Goal: Task Accomplishment & Management: Manage account settings

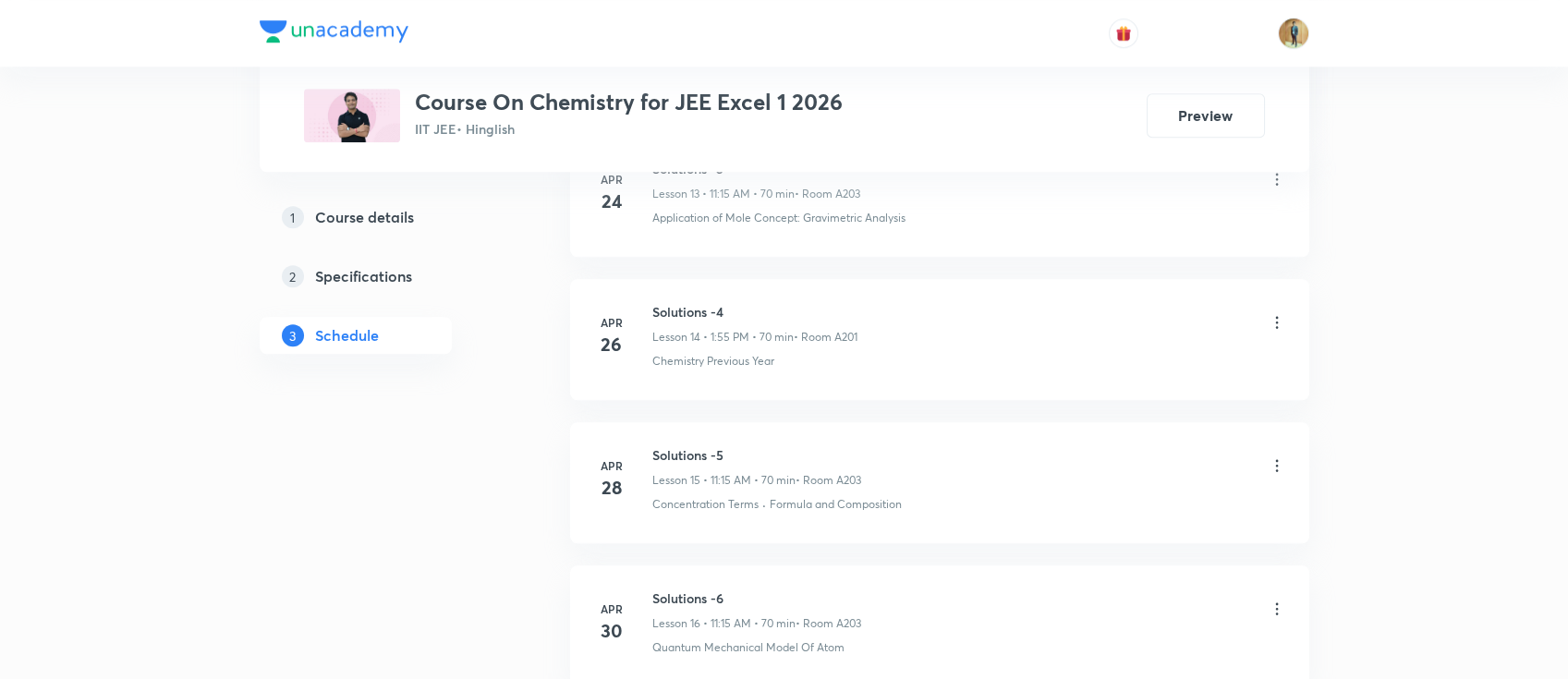
scroll to position [7671, 0]
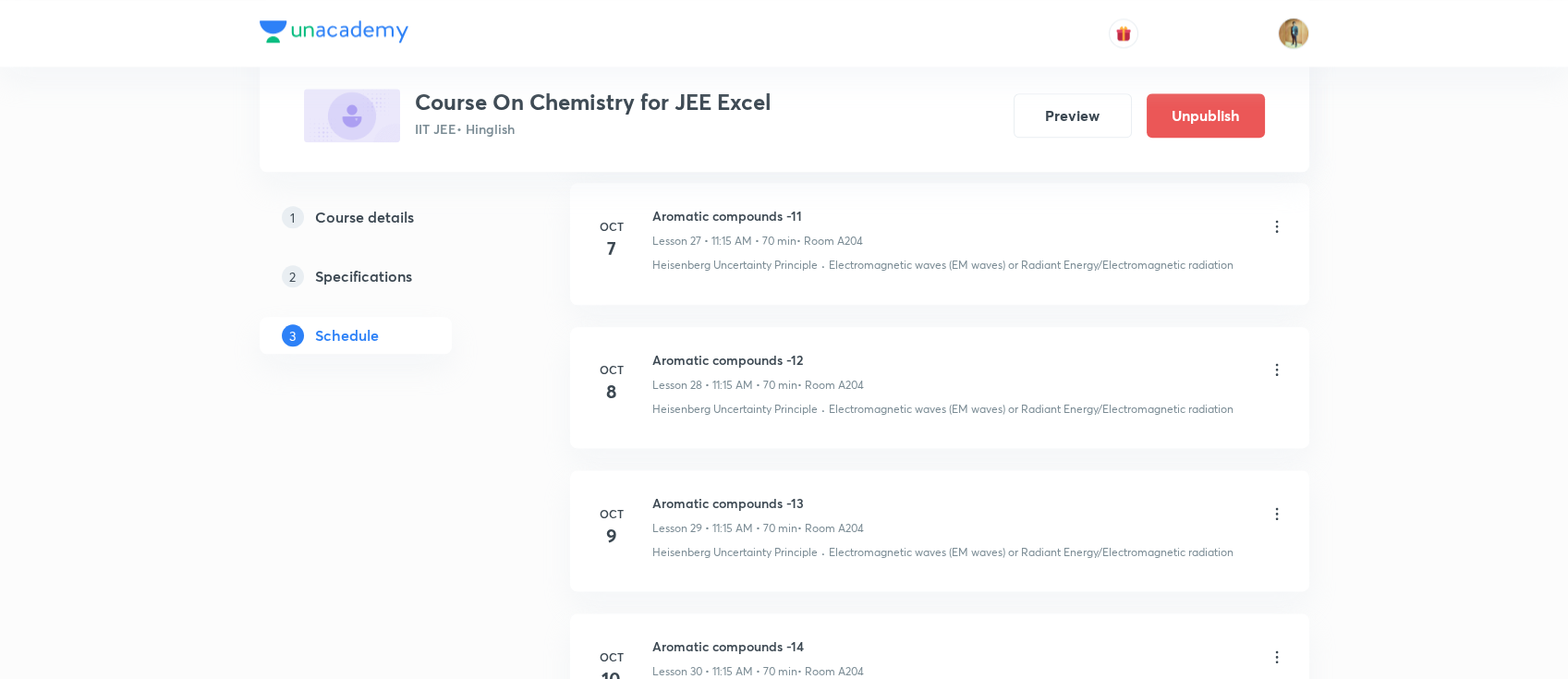
scroll to position [4871, 0]
drag, startPoint x: 652, startPoint y: 355, endPoint x: 795, endPoint y: 364, distance: 143.3
click at [795, 364] on h6 "Aromatic compounds -12" at bounding box center [758, 364] width 211 height 20
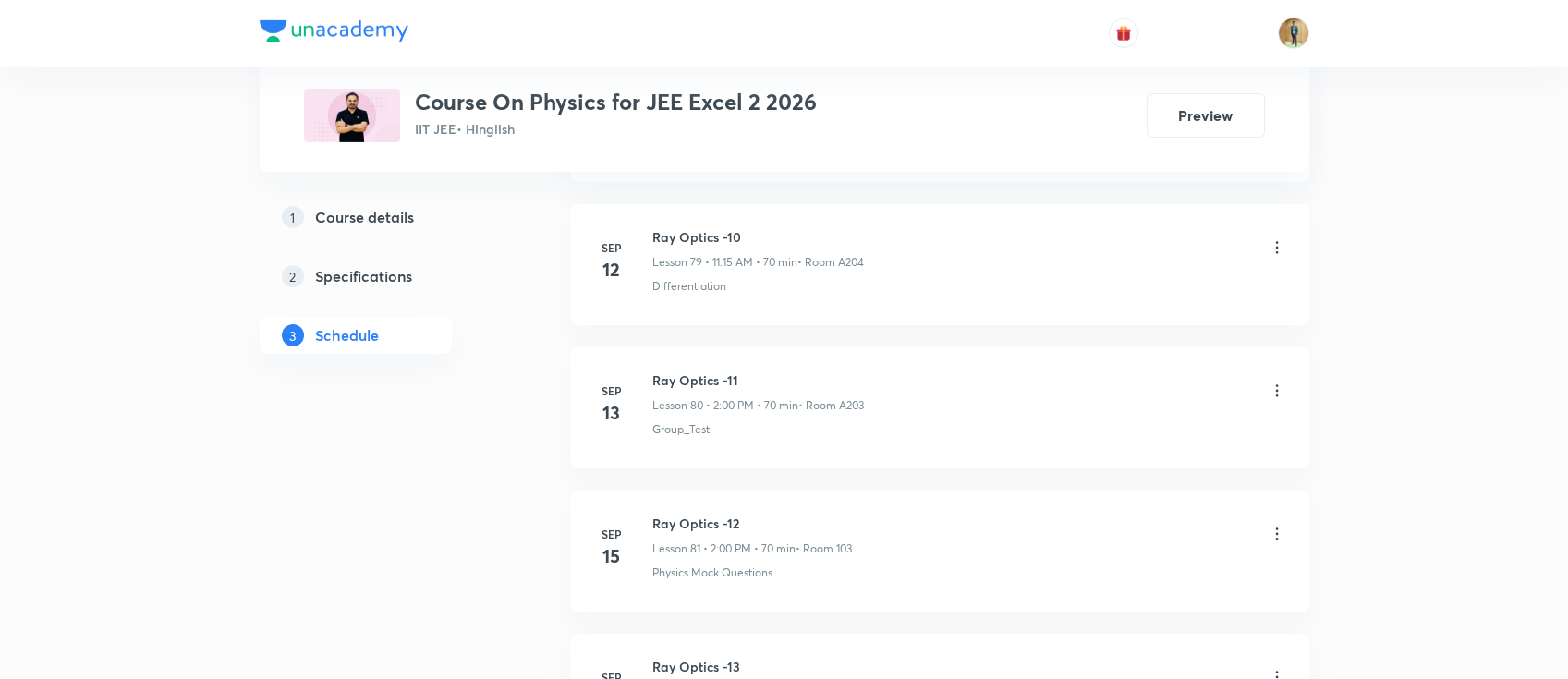
scroll to position [12306, 0]
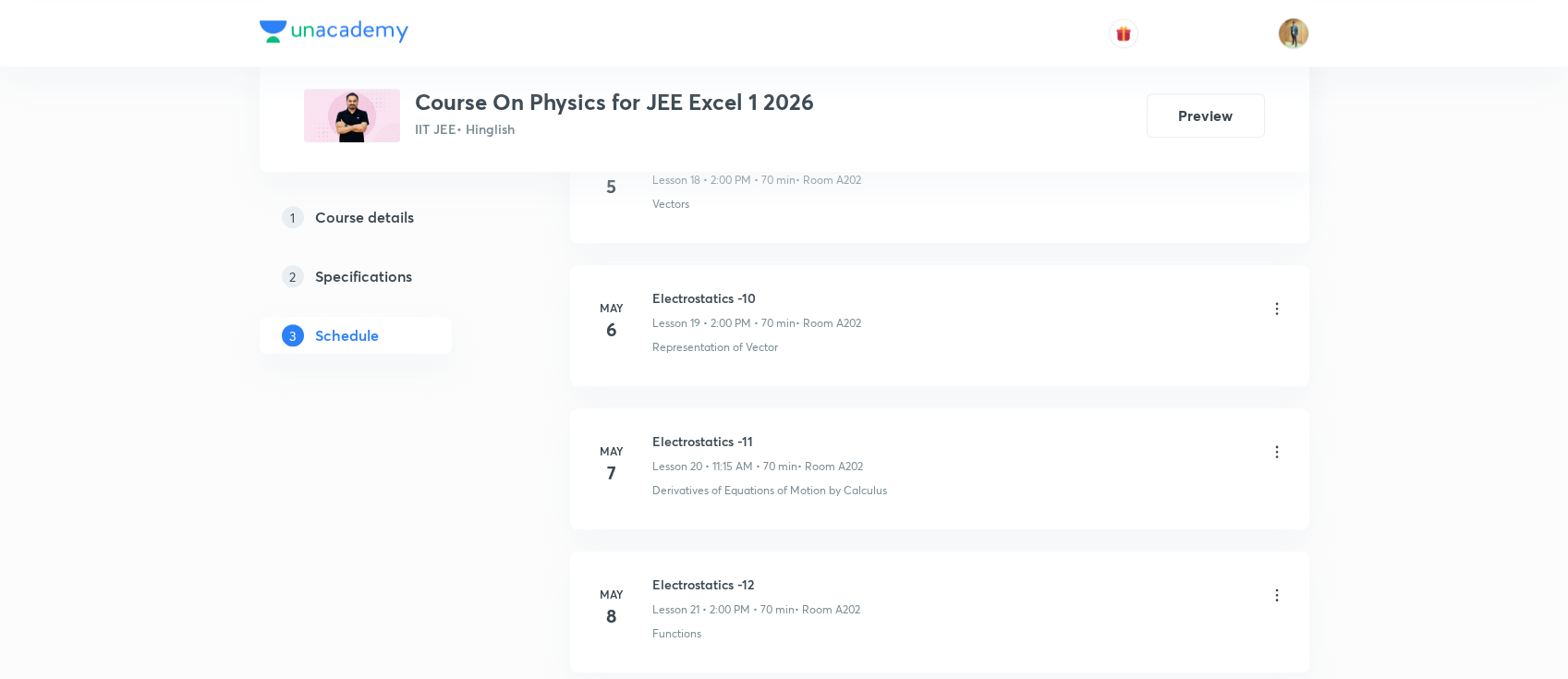
scroll to position [4091, 0]
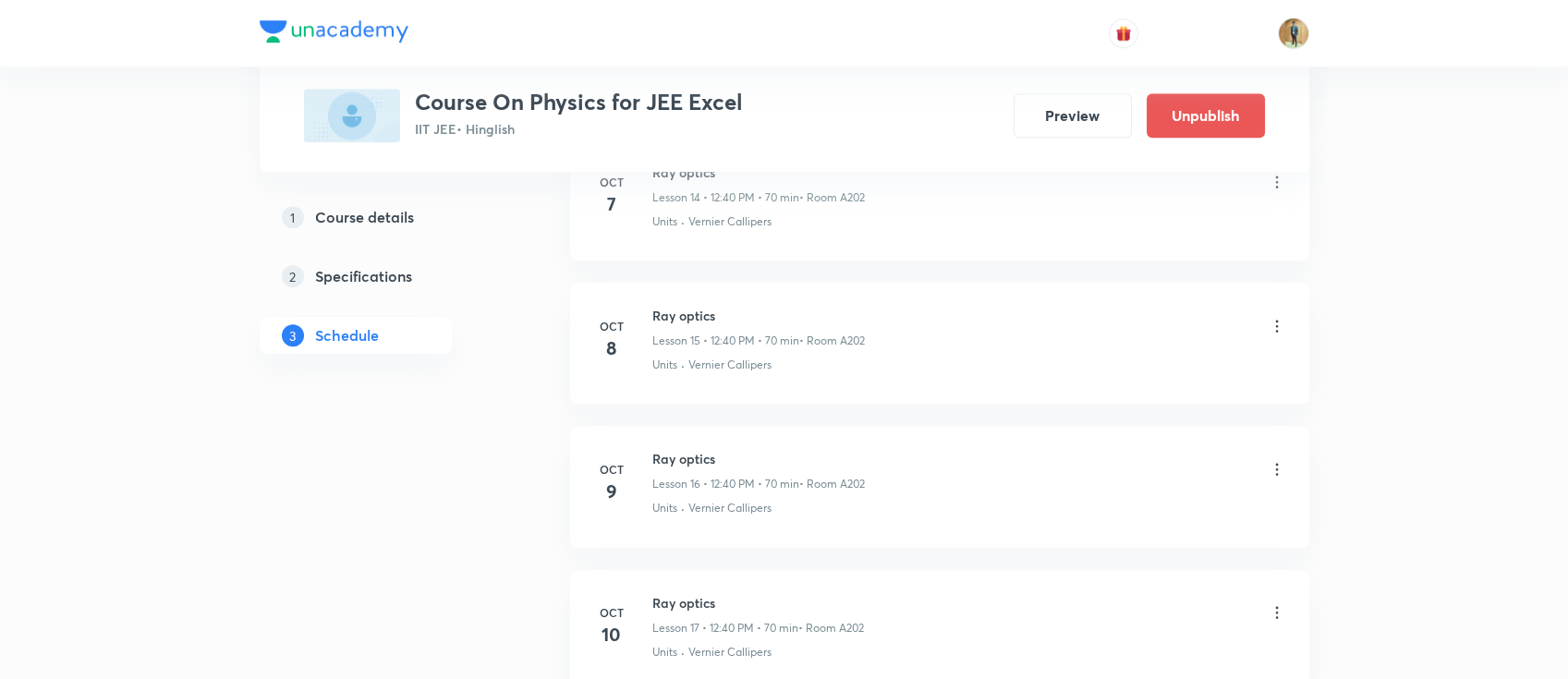
scroll to position [3055, 0]
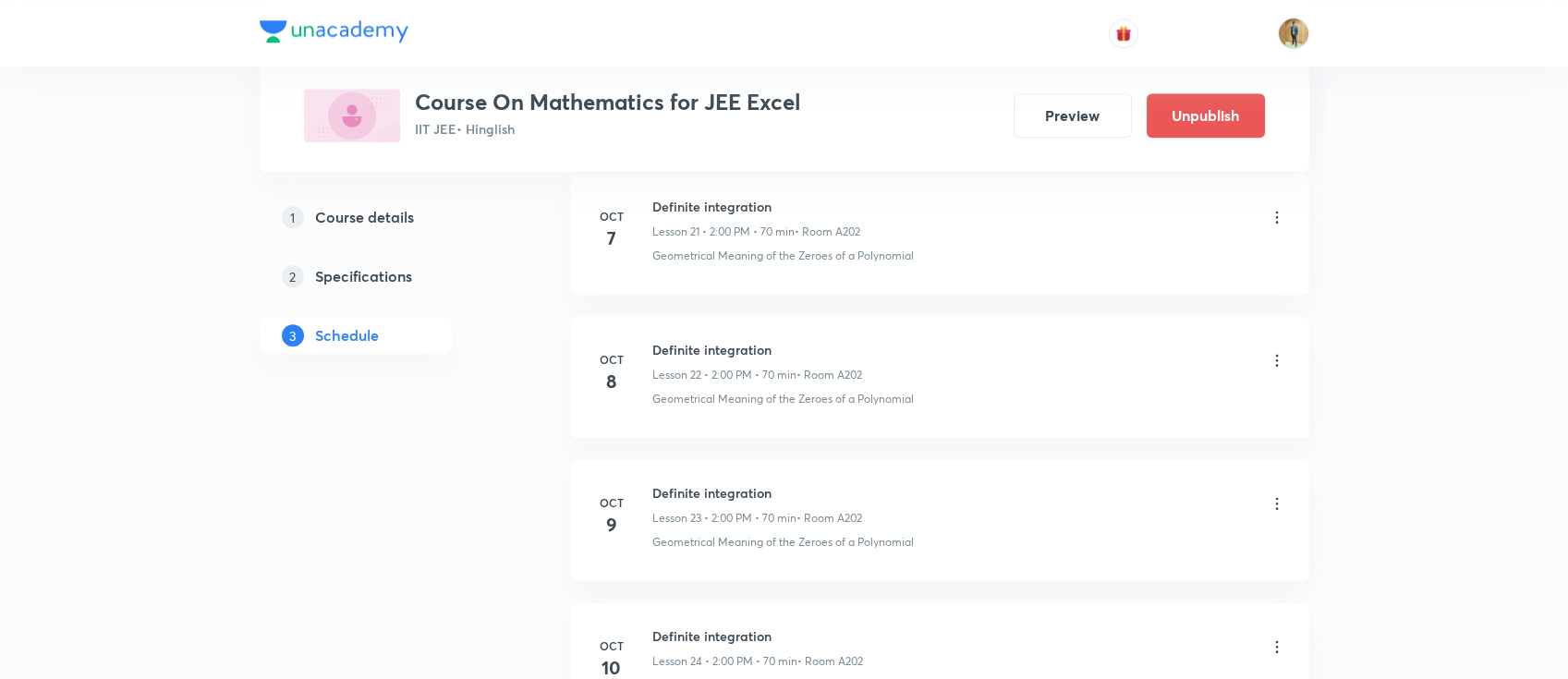
scroll to position [4020, 0]
click at [827, 383] on div "Definite integration Lesson 22 • 2:00 PM • 70 min • Room A202 Geometrical Meani…" at bounding box center [969, 375] width 634 height 68
